Goal: Communication & Community: Participate in discussion

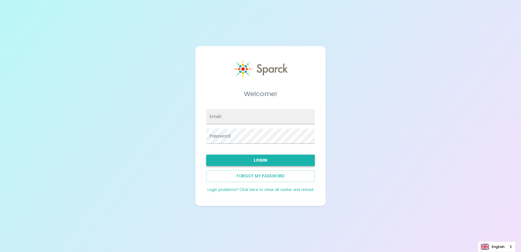
type input "[EMAIL_ADDRESS][DOMAIN_NAME]"
drag, startPoint x: 263, startPoint y: 158, endPoint x: 286, endPoint y: 164, distance: 23.8
click at [263, 158] on button "Login" at bounding box center [260, 160] width 108 height 11
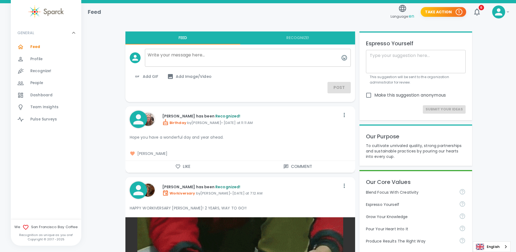
click at [181, 167] on button "Like" at bounding box center [183, 166] width 115 height 11
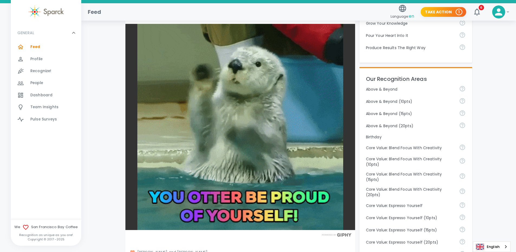
scroll to position [271, 0]
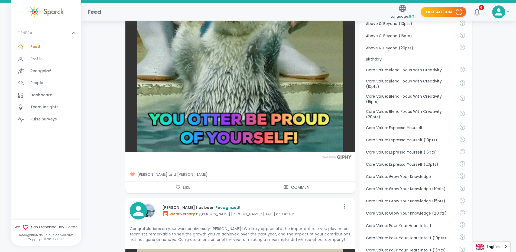
click at [182, 185] on button "Like" at bounding box center [183, 187] width 115 height 11
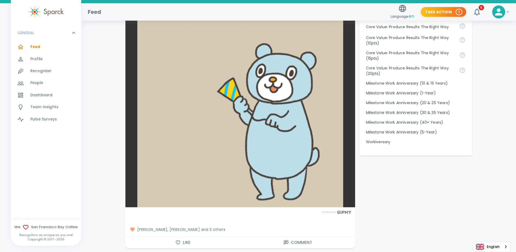
scroll to position [569, 0]
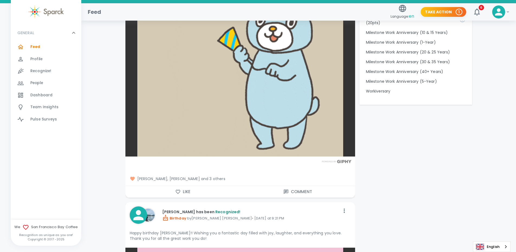
click at [181, 191] on icon "button" at bounding box center [177, 191] width 5 height 5
click at [217, 180] on span "[PERSON_NAME], [PERSON_NAME] and 4 others" at bounding box center [240, 178] width 221 height 5
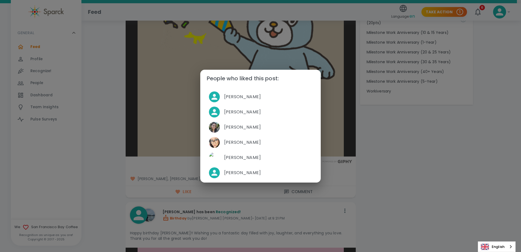
click at [168, 175] on div "People who liked this post: [PERSON_NAME] [PERSON_NAME] [PERSON_NAME] [PERSON_N…" at bounding box center [260, 126] width 521 height 252
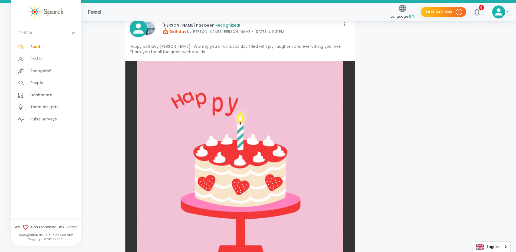
scroll to position [840, 0]
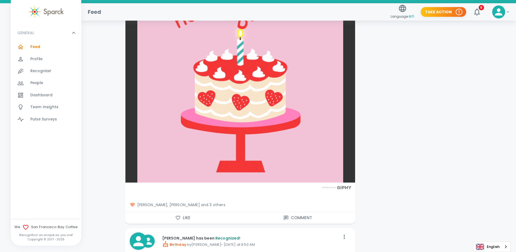
click at [180, 215] on icon "button" at bounding box center [177, 217] width 5 height 5
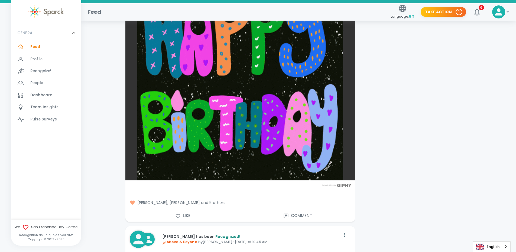
scroll to position [1166, 0]
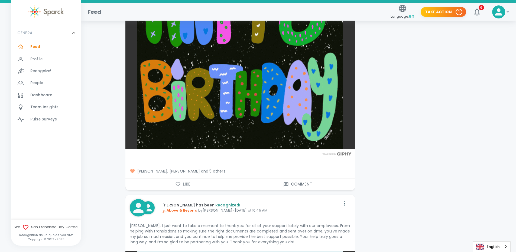
click at [186, 185] on button "Like" at bounding box center [183, 183] width 115 height 11
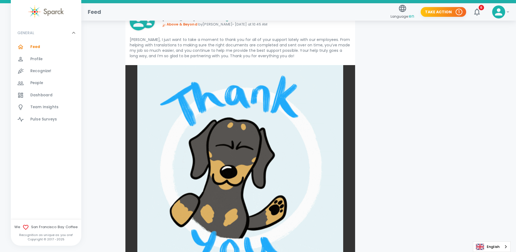
scroll to position [1437, 0]
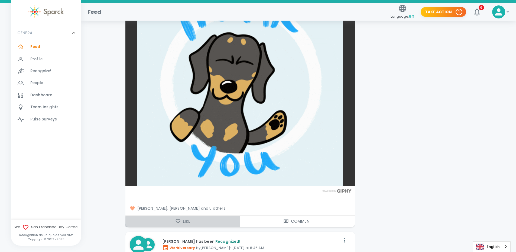
click at [185, 220] on button "Like" at bounding box center [183, 221] width 115 height 11
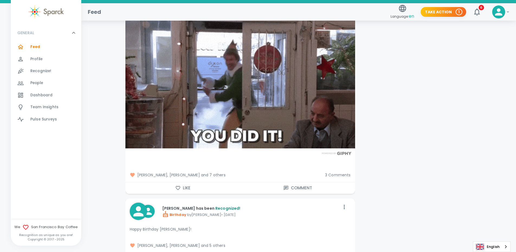
scroll to position [1708, 0]
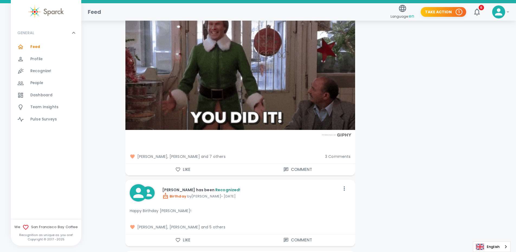
click at [179, 168] on icon "button" at bounding box center [177, 169] width 5 height 5
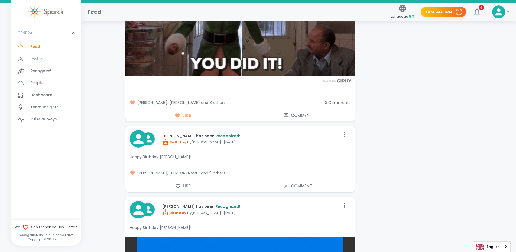
scroll to position [1762, 0]
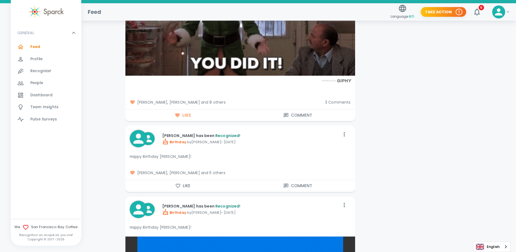
click at [190, 183] on button "Like" at bounding box center [183, 185] width 115 height 11
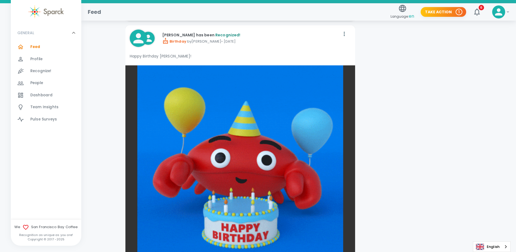
scroll to position [2006, 0]
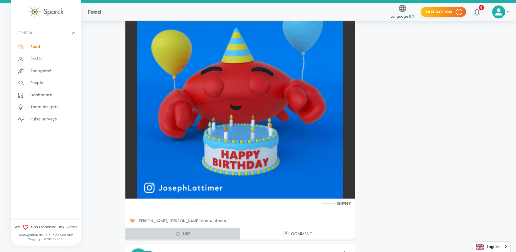
click at [183, 231] on button "Like" at bounding box center [183, 233] width 115 height 11
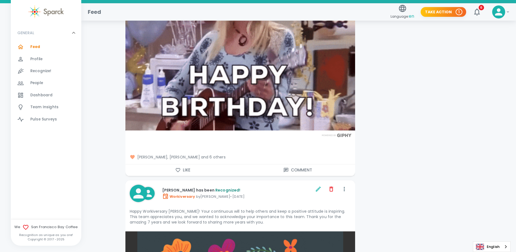
scroll to position [2359, 0]
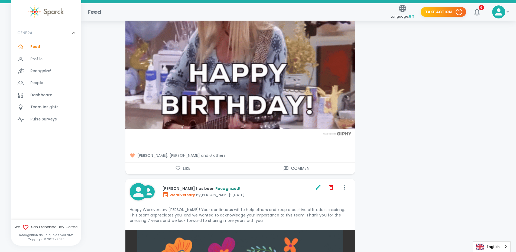
click at [185, 165] on button "Like" at bounding box center [183, 168] width 115 height 11
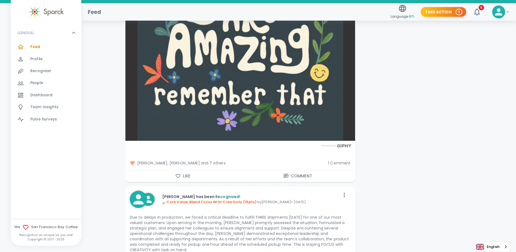
scroll to position [2657, 0]
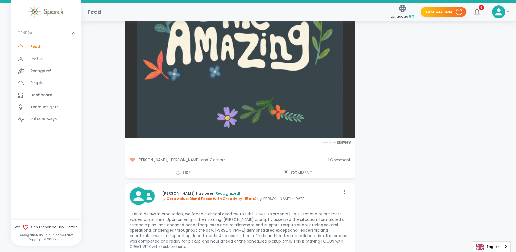
click at [212, 161] on span "[PERSON_NAME], [PERSON_NAME] and 7 others" at bounding box center [227, 159] width 194 height 5
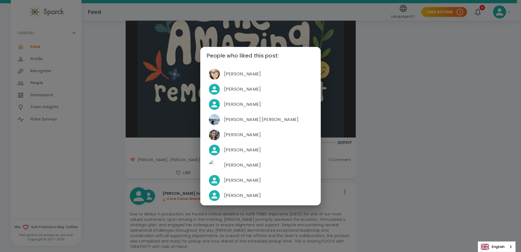
click at [413, 140] on div "People who liked this post: [PERSON_NAME] [PERSON_NAME] [PERSON_NAME] [PERSON_N…" at bounding box center [260, 126] width 521 height 252
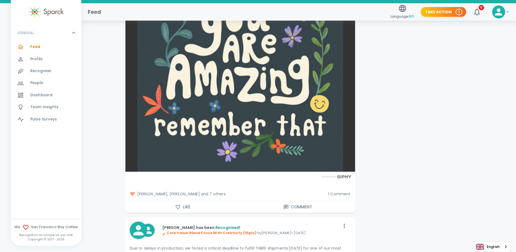
scroll to position [2603, 0]
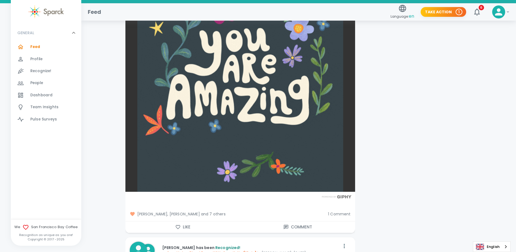
click at [345, 212] on span "1 Comment" at bounding box center [339, 213] width 23 height 5
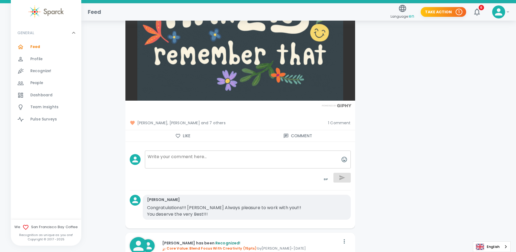
scroll to position [2738, 0]
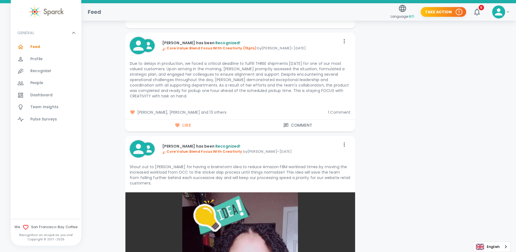
scroll to position [2820, 0]
